Goal: Task Accomplishment & Management: Use online tool/utility

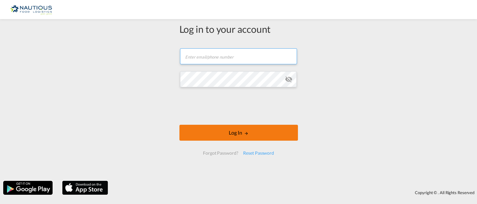
type input "[PERSON_NAME][EMAIL_ADDRESS][PERSON_NAME][DOMAIN_NAME]"
click at [213, 128] on button "Log In" at bounding box center [238, 133] width 119 height 16
